Goal: Check status

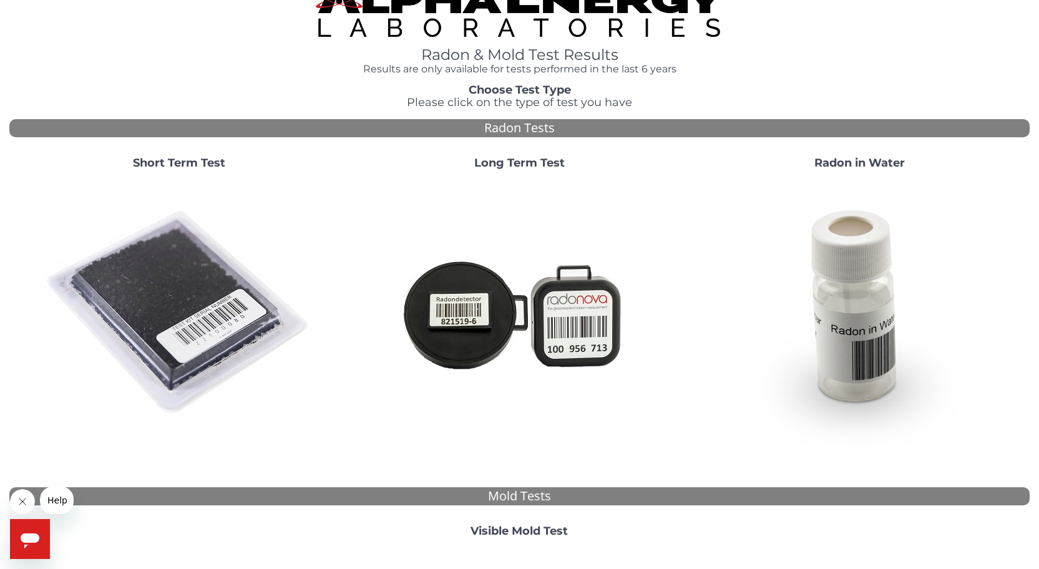
scroll to position [30, 0]
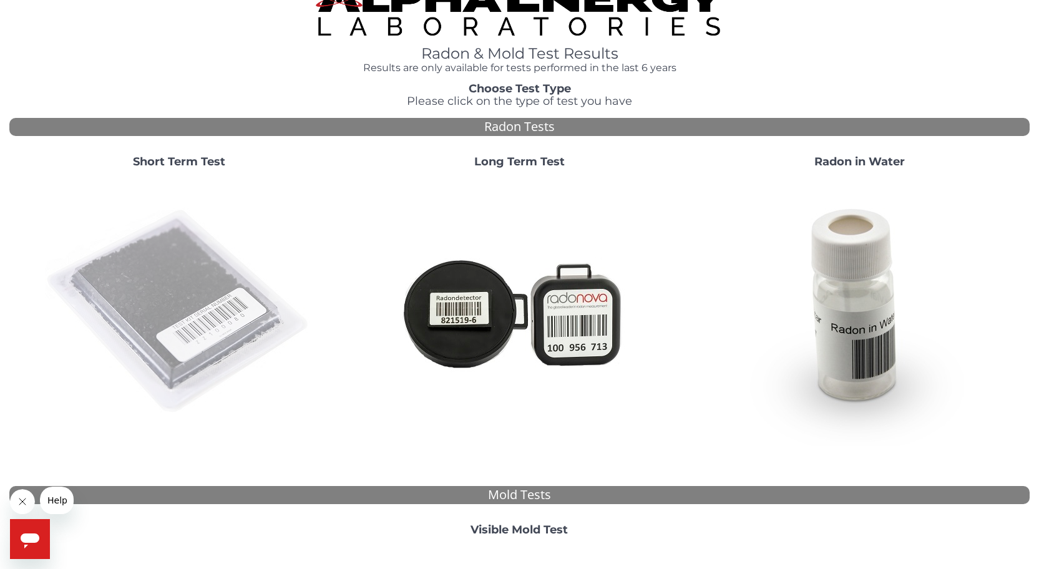
click at [192, 262] on img at bounding box center [179, 312] width 268 height 268
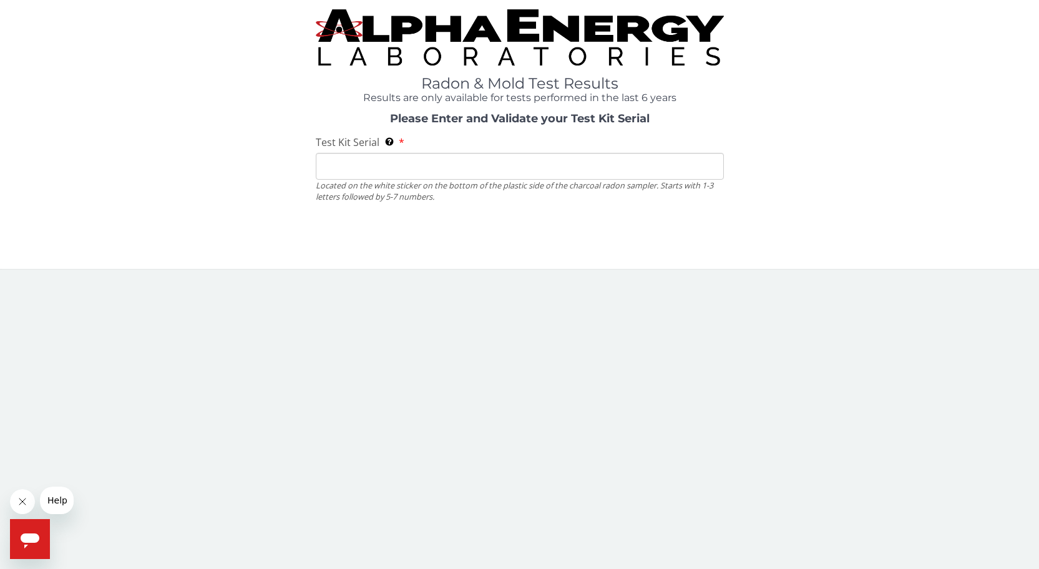
scroll to position [0, 0]
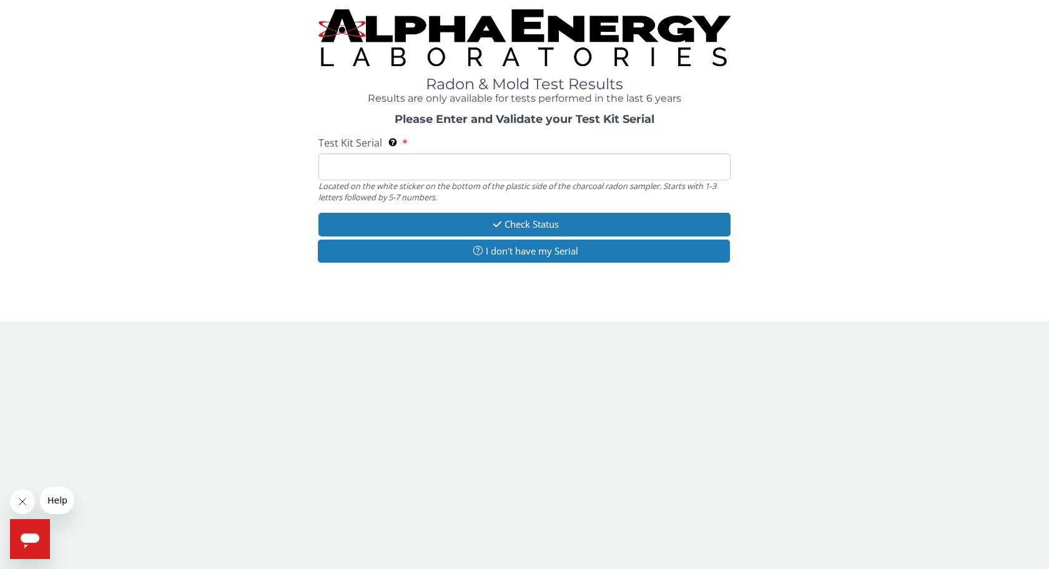
click at [365, 164] on input "Test Kit Serial Located on the white sticker on the bottom of the plastic side …" at bounding box center [524, 167] width 412 height 27
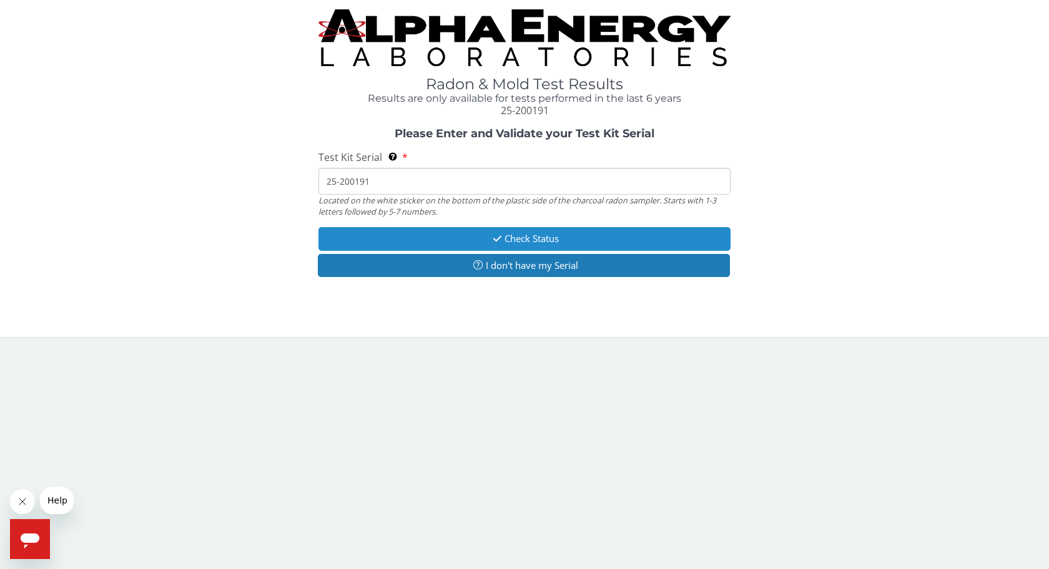
type input "25-200191"
click at [519, 238] on button "Check Status" at bounding box center [524, 238] width 412 height 23
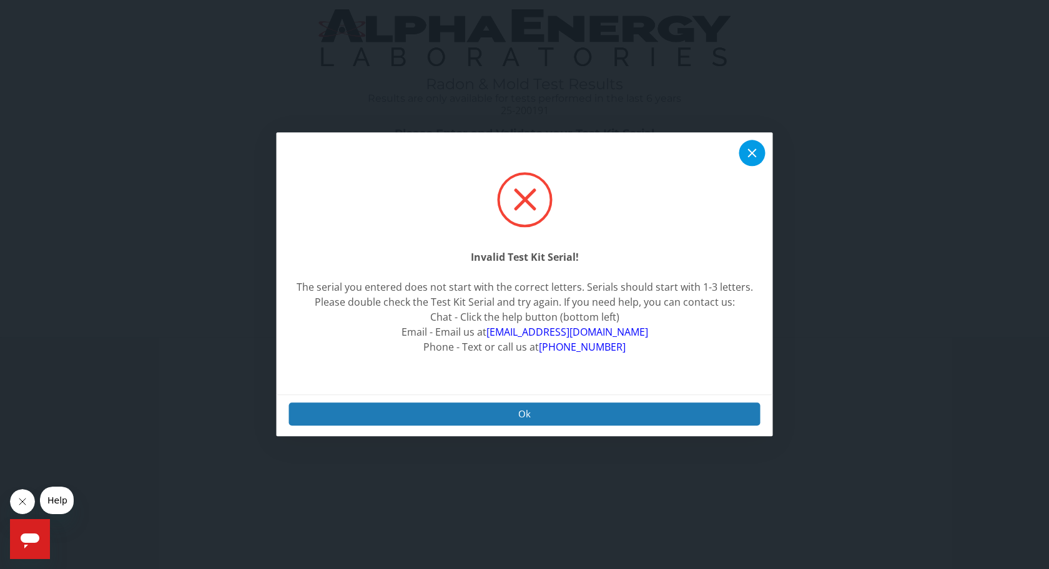
click at [749, 152] on icon at bounding box center [752, 153] width 9 height 9
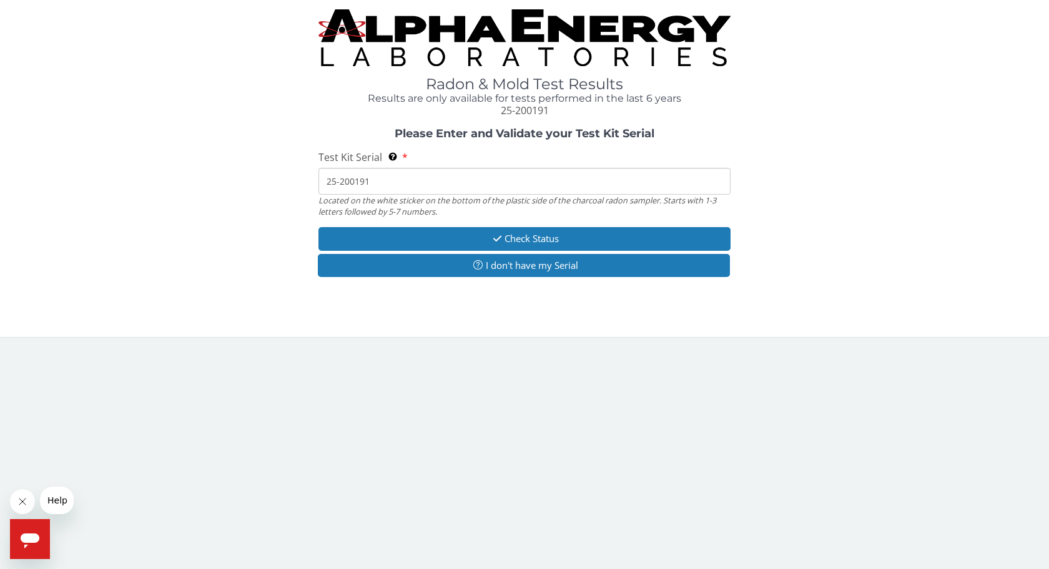
drag, startPoint x: 378, startPoint y: 182, endPoint x: 285, endPoint y: 178, distance: 93.7
click at [318, 178] on input "25-200191" at bounding box center [524, 181] width 412 height 27
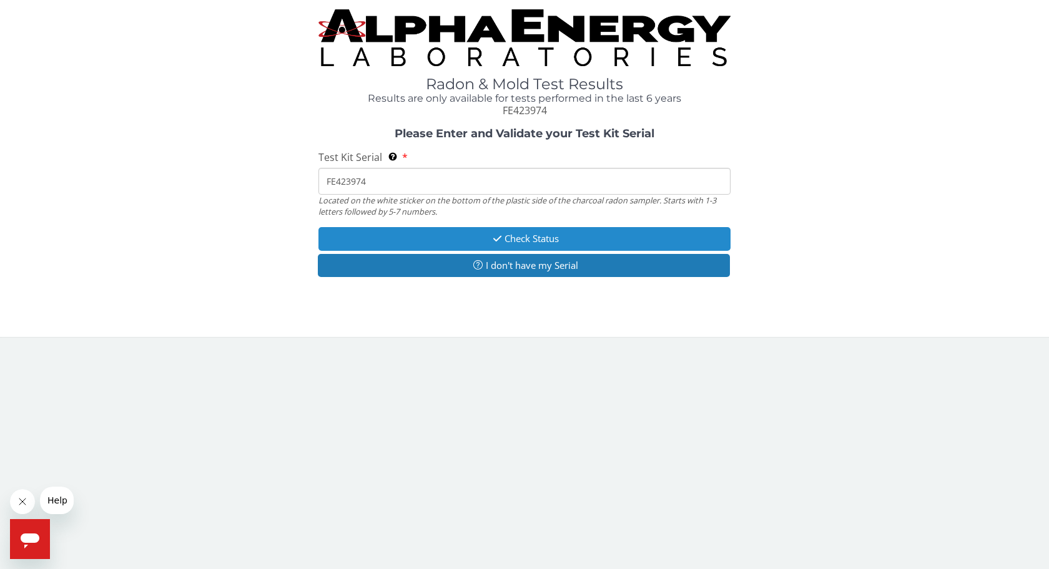
type input "FE423974"
click at [539, 241] on button "Check Status" at bounding box center [524, 238] width 412 height 23
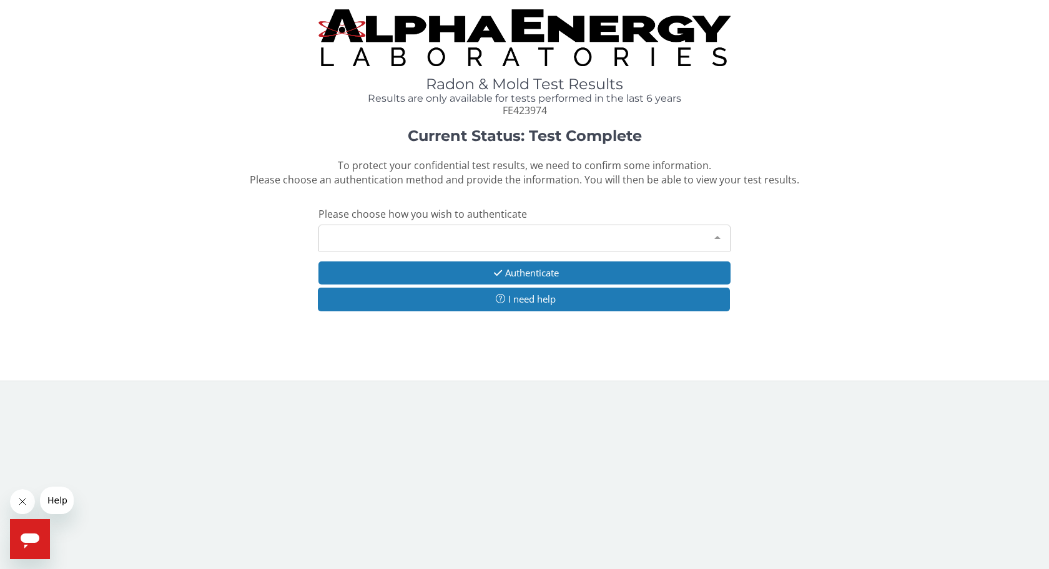
click at [718, 237] on div at bounding box center [717, 237] width 25 height 24
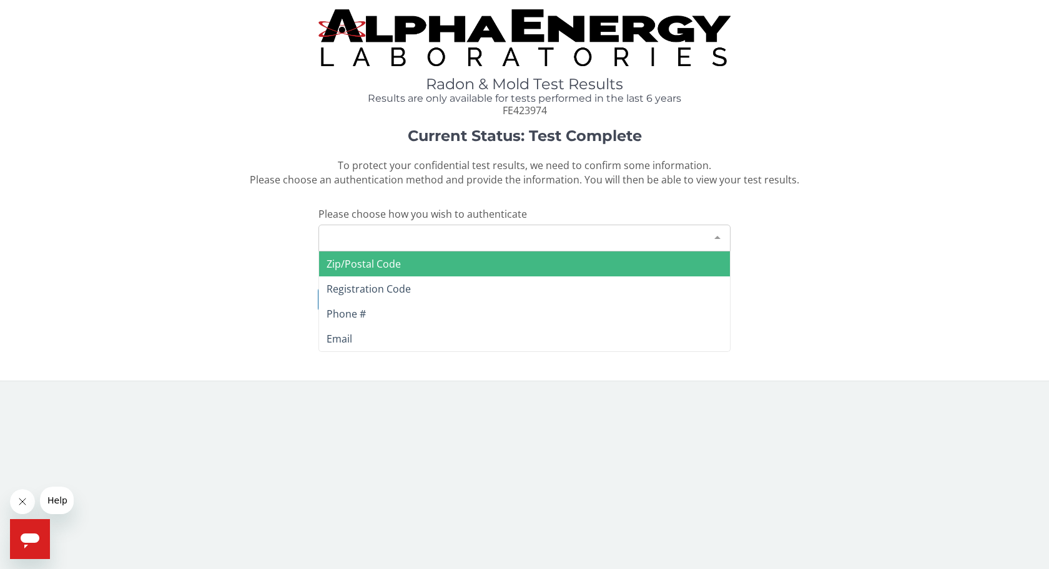
click at [362, 263] on span "Zip/Postal Code" at bounding box center [363, 264] width 74 height 14
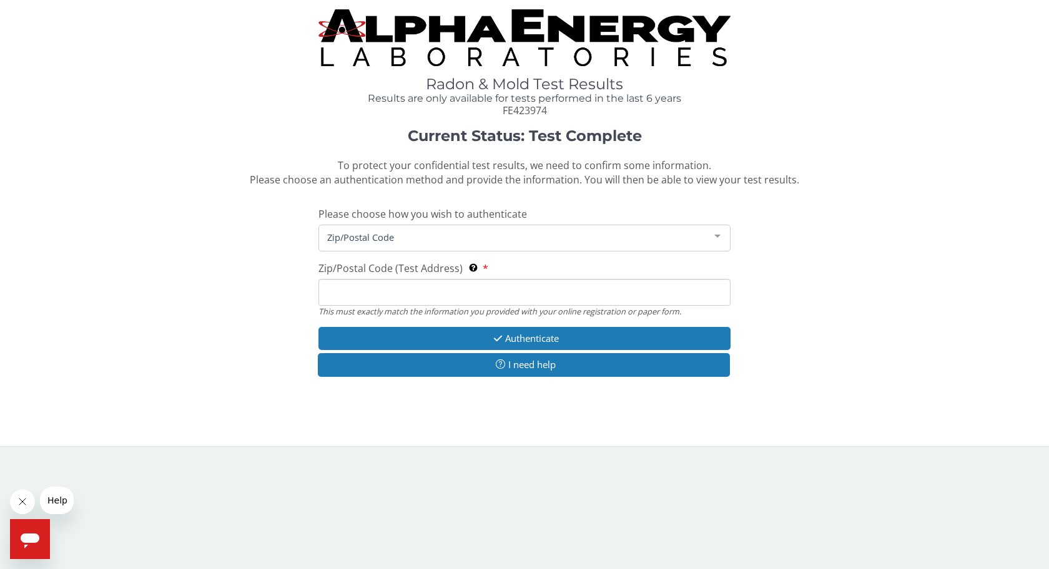
click at [369, 293] on input "Zip/Postal Code (Test Address) This must exactly match the information you prov…" at bounding box center [524, 292] width 412 height 27
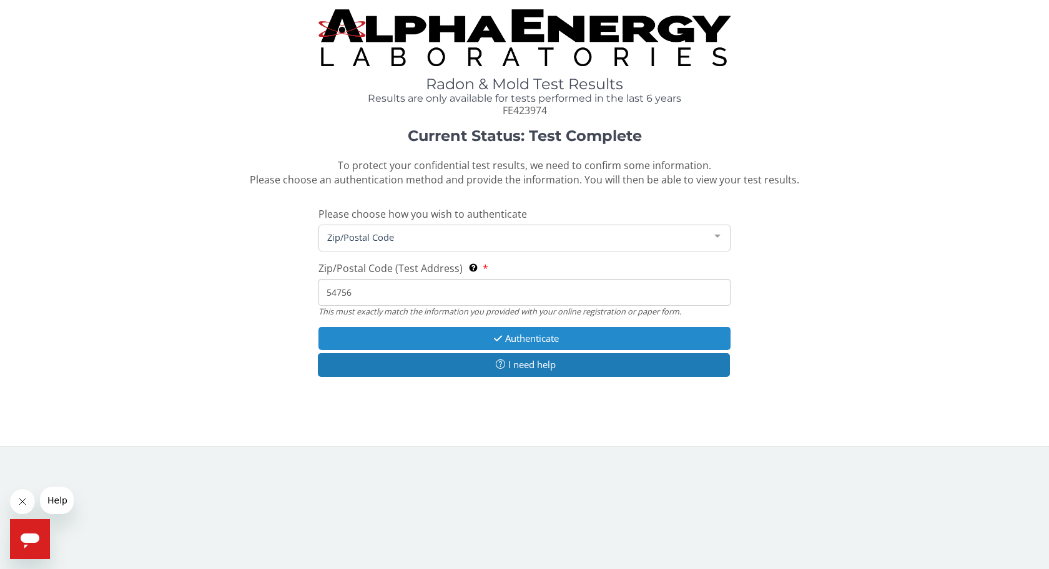
type input "54756"
click at [546, 338] on button "Authenticate" at bounding box center [524, 338] width 412 height 23
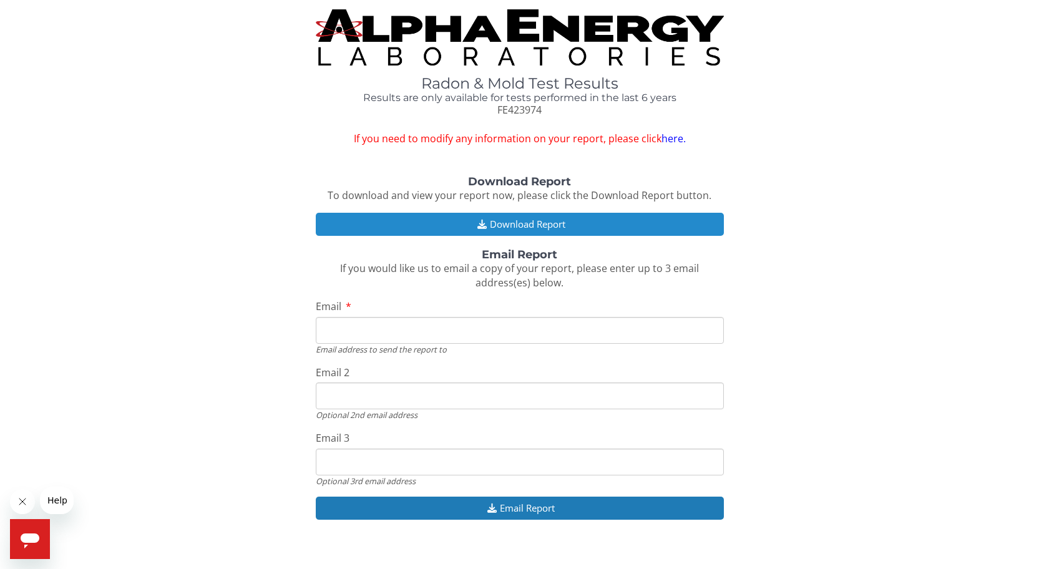
click at [512, 227] on button "Download Report" at bounding box center [520, 224] width 408 height 23
